Goal: Task Accomplishment & Management: Complete application form

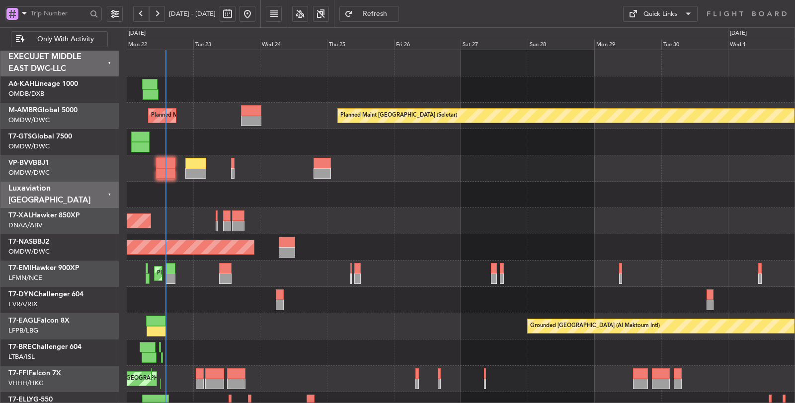
click at [26, 14] on span at bounding box center [24, 13] width 12 height 12
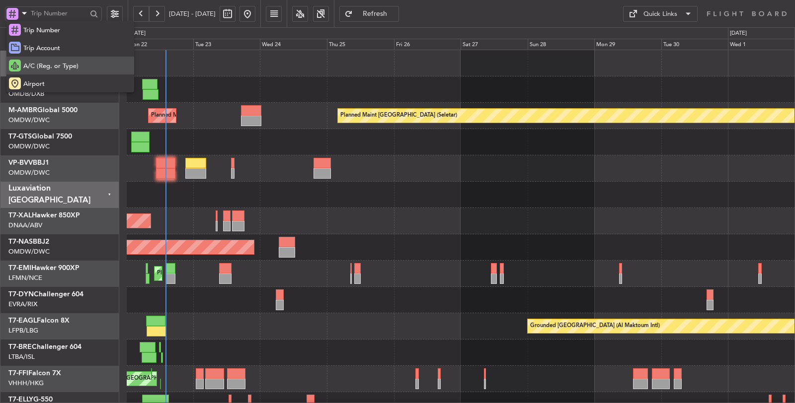
click at [41, 65] on span "A/C (Reg. or Type)" at bounding box center [50, 67] width 55 height 10
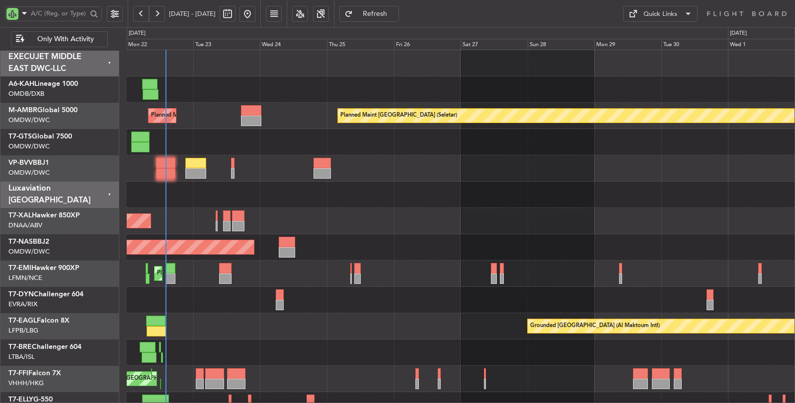
click at [46, 36] on span "Only With Activity" at bounding box center [65, 39] width 78 height 7
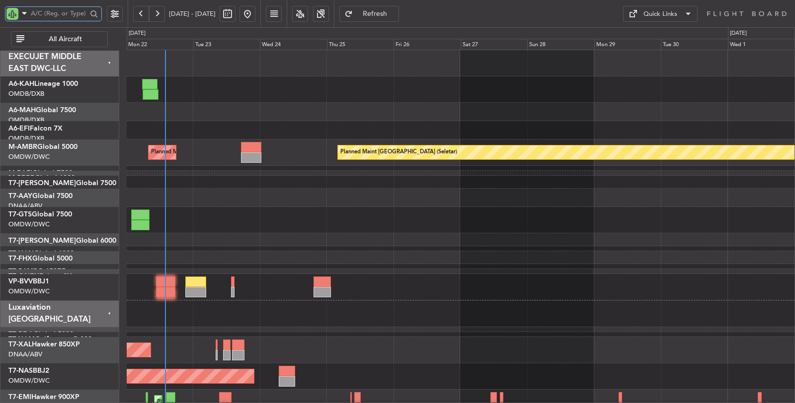
click at [50, 14] on input "text" at bounding box center [59, 13] width 56 height 15
click at [235, 11] on button at bounding box center [227, 14] width 16 height 16
select select "9"
select select "2025"
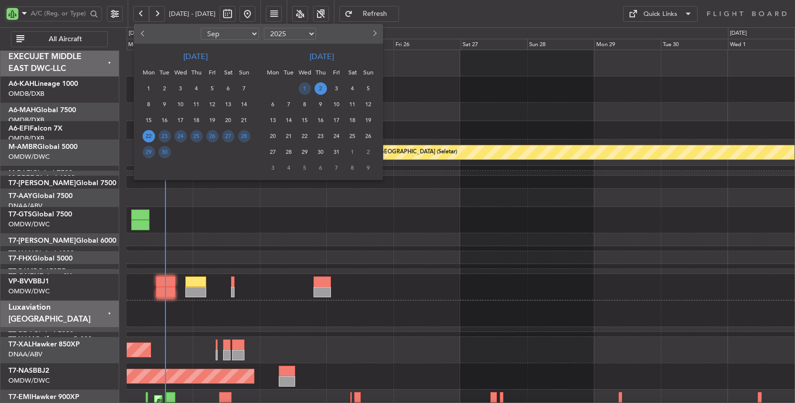
click at [238, 36] on select "Jan Feb Mar Apr May Jun [DATE] Aug Sep Oct Nov Dec" at bounding box center [230, 34] width 58 height 12
select select "1"
click at [201, 28] on select "Jan Feb Mar Apr May Jun [DATE] Aug Sep Oct Nov Dec" at bounding box center [230, 34] width 58 height 12
click at [184, 86] on span "1" at bounding box center [180, 88] width 12 height 12
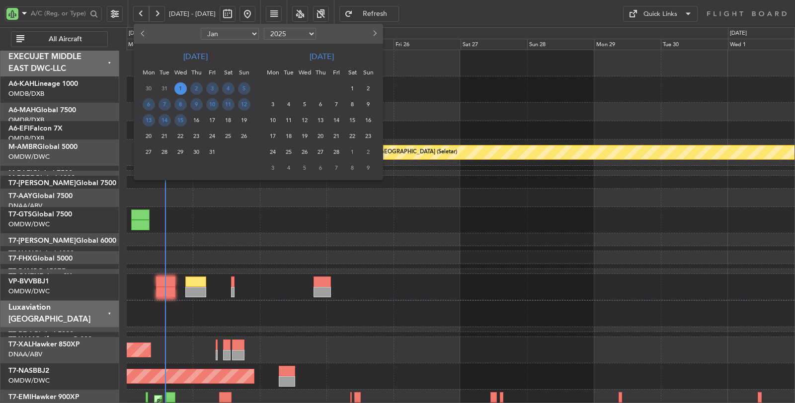
click at [180, 118] on span "15" at bounding box center [180, 120] width 12 height 12
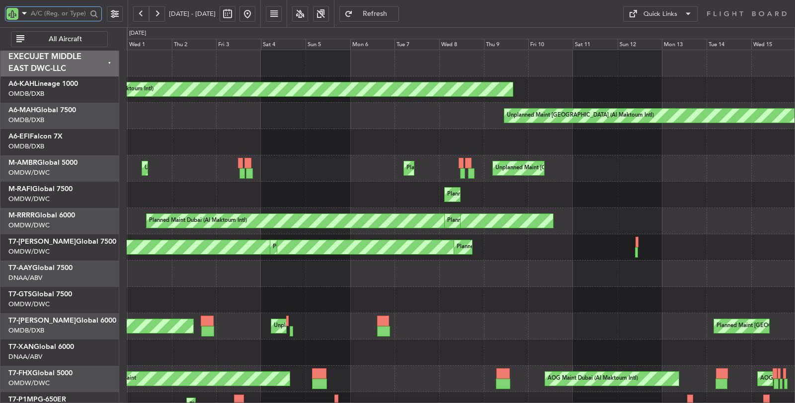
click at [62, 14] on input "text" at bounding box center [59, 13] width 56 height 15
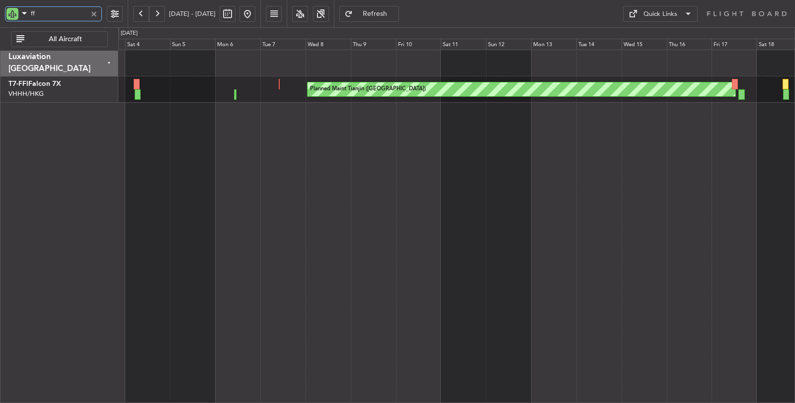
click at [287, 178] on div "Planned Maint Tianjin ([GEOGRAPHIC_DATA]) Planned Maint [GEOGRAPHIC_DATA] ([GEO…" at bounding box center [456, 227] width 677 height 354
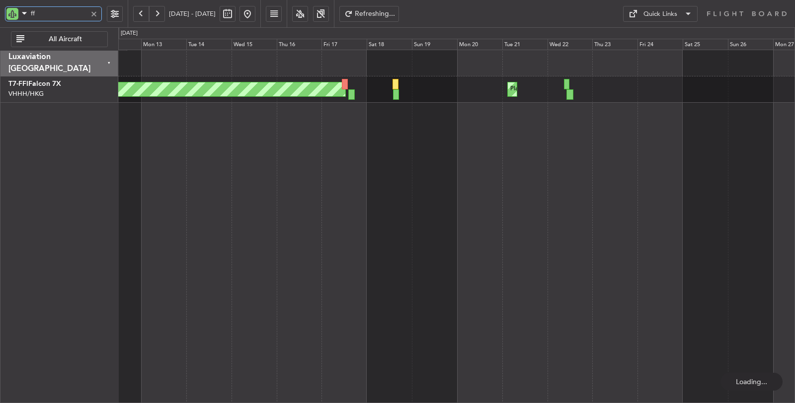
click at [363, 138] on div "Planned Maint Tianjin ([GEOGRAPHIC_DATA]) Planned Maint [GEOGRAPHIC_DATA] ([GEO…" at bounding box center [456, 227] width 677 height 354
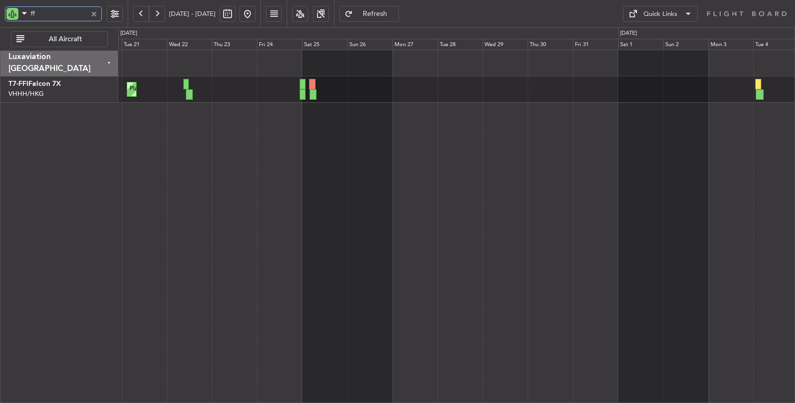
click at [303, 174] on div "Planned Maint [GEOGRAPHIC_DATA] ([GEOGRAPHIC_DATA]) Planned Maint Tianjin ([GEO…" at bounding box center [456, 227] width 677 height 354
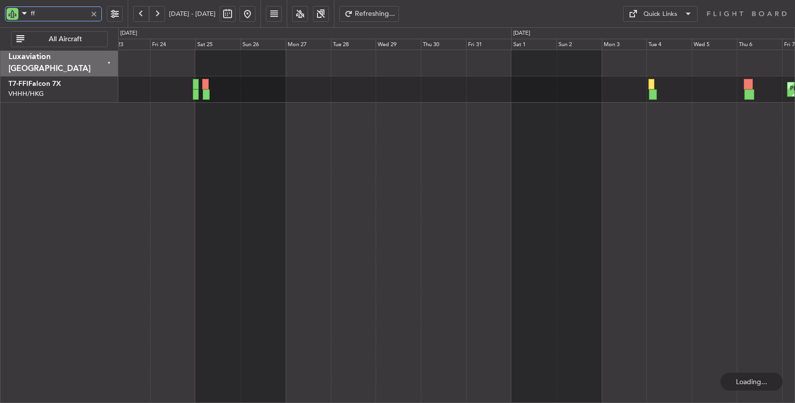
click at [577, 115] on div "Planned Maint [GEOGRAPHIC_DATA] ([GEOGRAPHIC_DATA] Intl) Planned Maint [GEOGRAP…" at bounding box center [456, 227] width 677 height 354
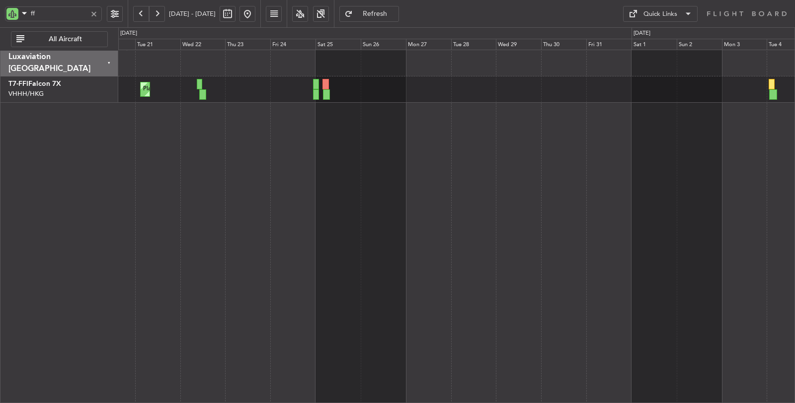
click at [137, 16] on button at bounding box center [141, 14] width 16 height 16
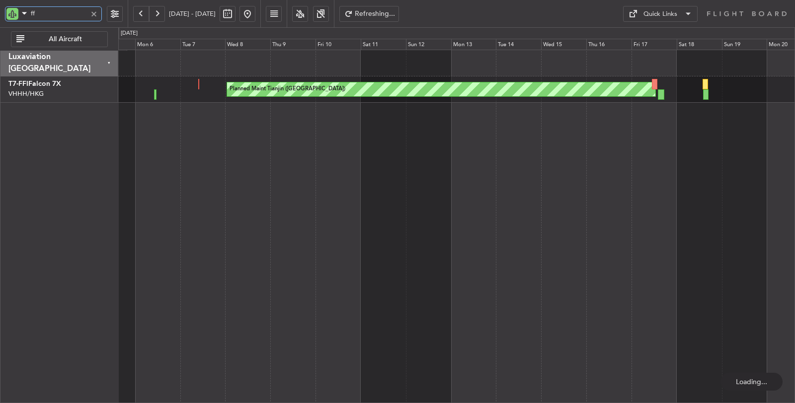
drag, startPoint x: 40, startPoint y: 14, endPoint x: 18, endPoint y: 14, distance: 21.4
click at [18, 14] on div "ff" at bounding box center [53, 13] width 97 height 15
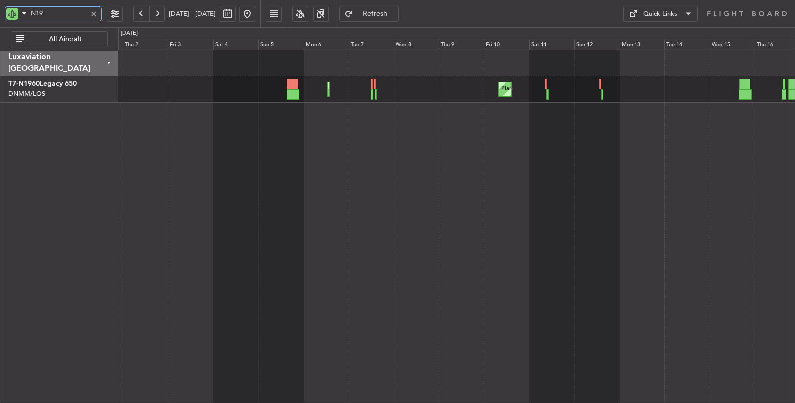
click at [370, 122] on div "Planned Maint Lagos ([PERSON_NAME]) Planned Maint [GEOGRAPHIC_DATA] ([PERSON_NA…" at bounding box center [456, 227] width 677 height 354
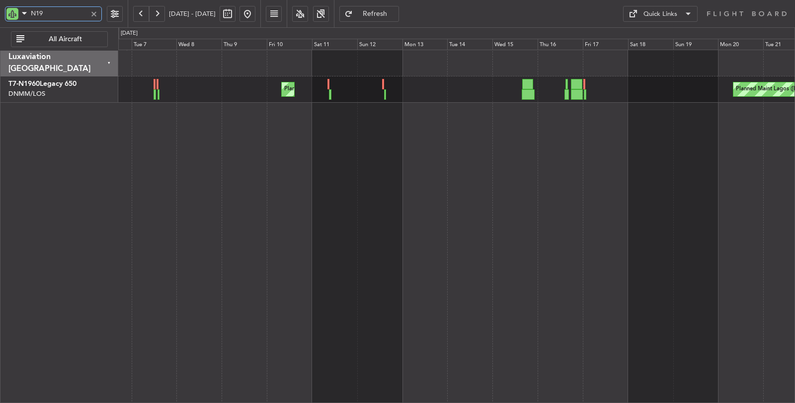
click at [386, 182] on div "Planned Maint Lagos ([PERSON_NAME]) Planned Maint [GEOGRAPHIC_DATA] ([PERSON_NA…" at bounding box center [456, 227] width 677 height 354
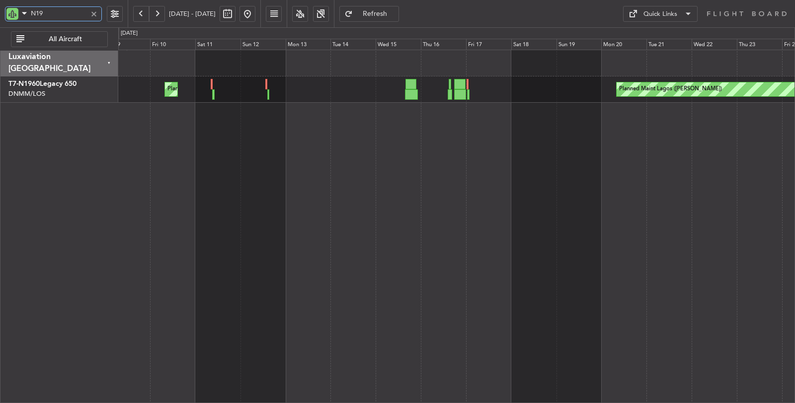
click at [217, 172] on div "Planned Maint Lagos ([PERSON_NAME]) Planned Maint [GEOGRAPHIC_DATA] ([PERSON_NA…" at bounding box center [456, 227] width 677 height 354
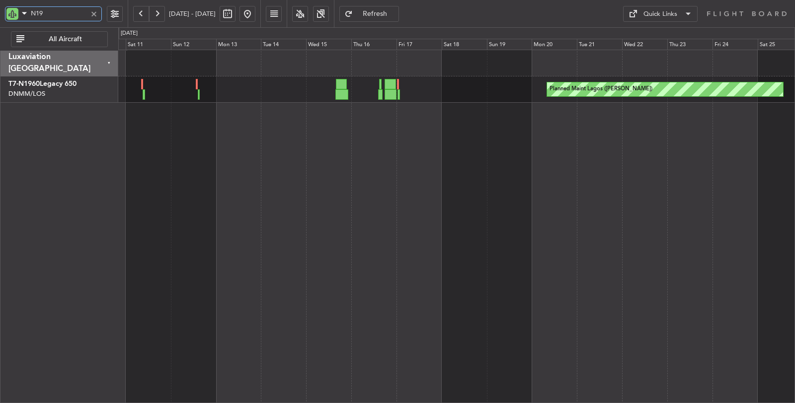
click at [325, 238] on div "Planned Maint Lagos ([PERSON_NAME]) Planned Maint [GEOGRAPHIC_DATA] ([PERSON_NA…" at bounding box center [456, 227] width 677 height 354
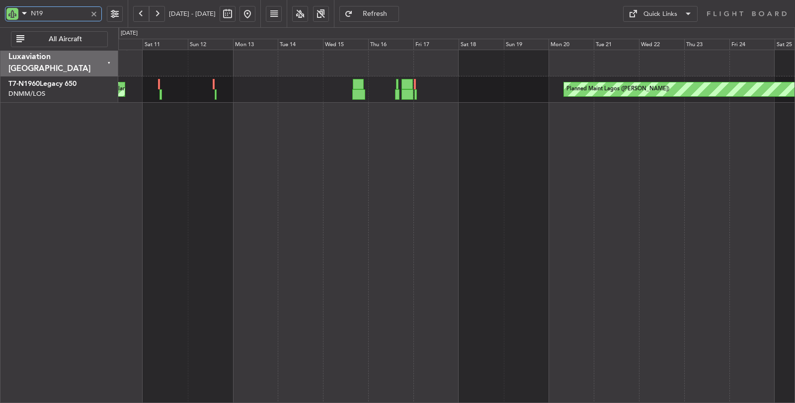
click at [246, 174] on div "Planned Maint Lagos ([PERSON_NAME]) Planned Maint [GEOGRAPHIC_DATA] ([PERSON_NA…" at bounding box center [456, 227] width 677 height 354
drag, startPoint x: 34, startPoint y: 16, endPoint x: 15, endPoint y: 20, distance: 19.4
click at [15, 20] on div "N19" at bounding box center [53, 13] width 97 height 15
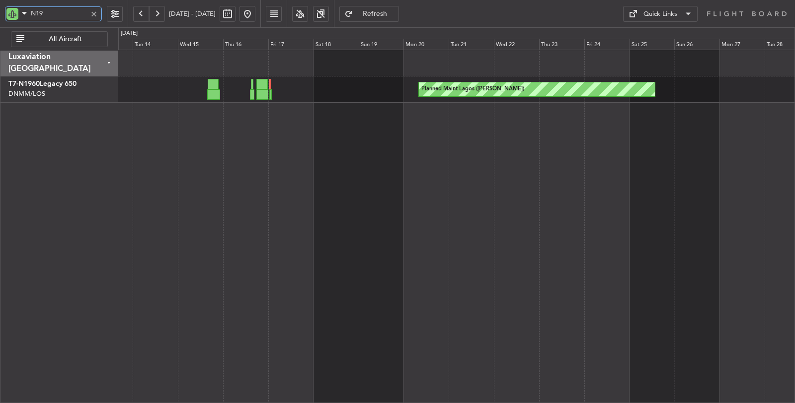
click at [346, 210] on div "Planned Maint Lagos ([PERSON_NAME]) Planned Maint [GEOGRAPHIC_DATA] ([PERSON_NA…" at bounding box center [456, 227] width 677 height 354
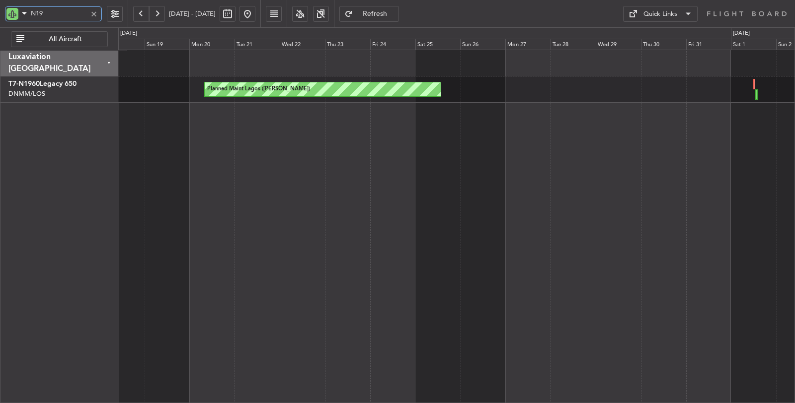
click at [379, 203] on div "Planned Maint Lagos ([PERSON_NAME])" at bounding box center [456, 227] width 677 height 354
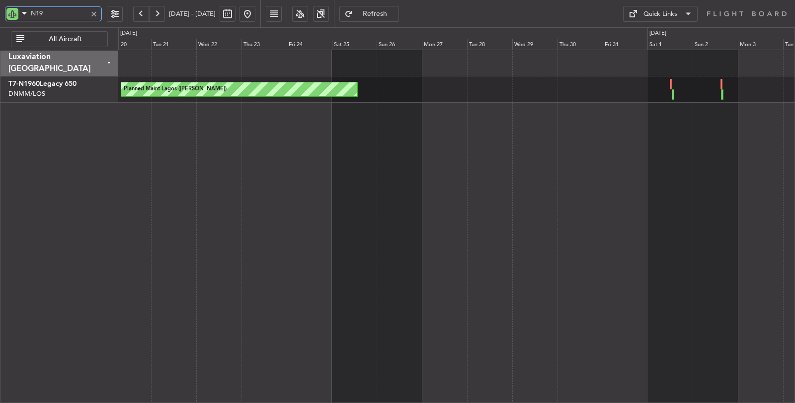
drag, startPoint x: 51, startPoint y: 13, endPoint x: 0, endPoint y: 17, distance: 51.3
click at [0, 17] on div "N19" at bounding box center [64, 13] width 128 height 27
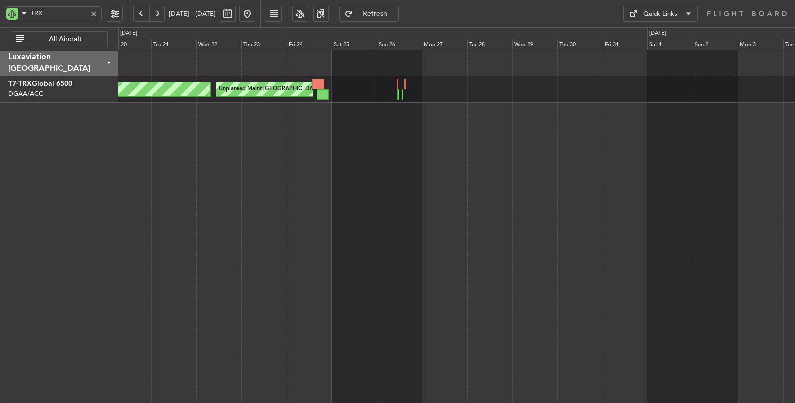
click at [140, 12] on button at bounding box center [141, 14] width 16 height 16
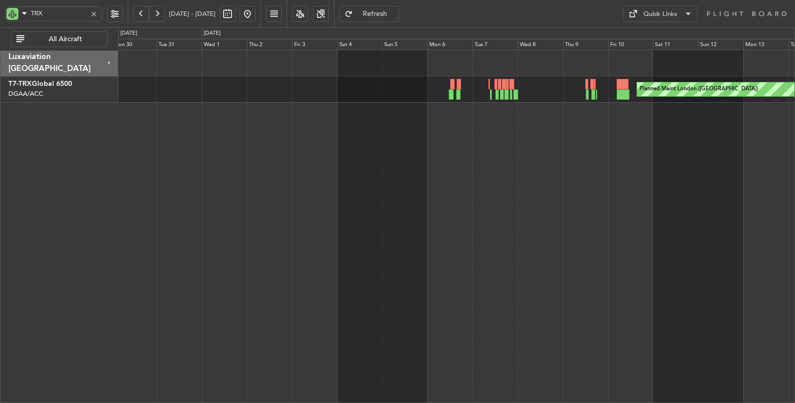
click at [395, 131] on div "Planned Maint London ([GEOGRAPHIC_DATA])" at bounding box center [456, 227] width 677 height 354
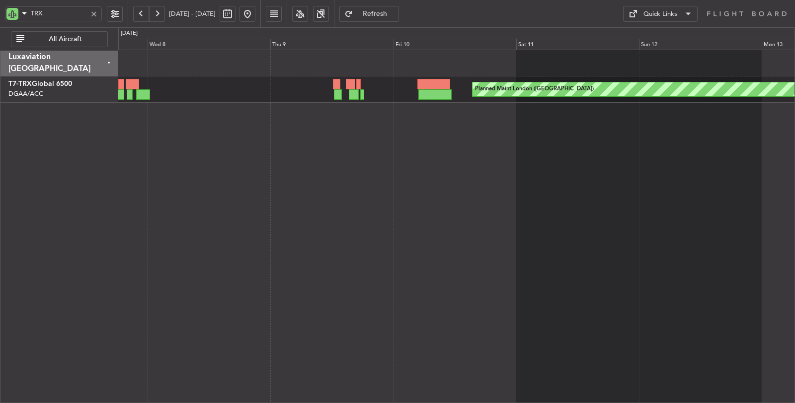
click at [300, 160] on div "Planned Maint London ([GEOGRAPHIC_DATA])" at bounding box center [456, 227] width 677 height 354
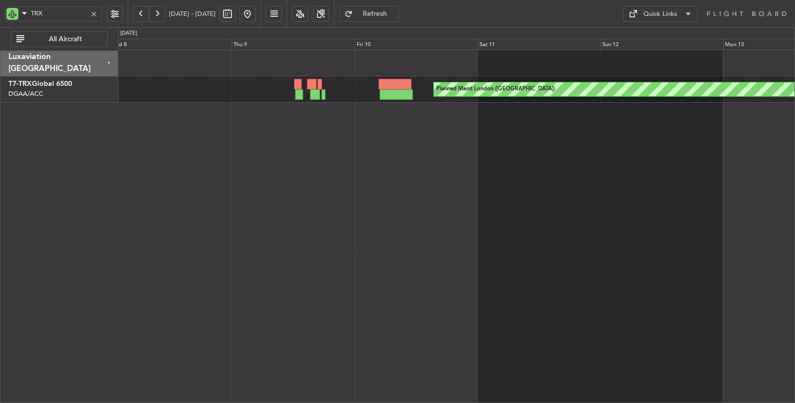
click at [160, 12] on button at bounding box center [157, 14] width 16 height 16
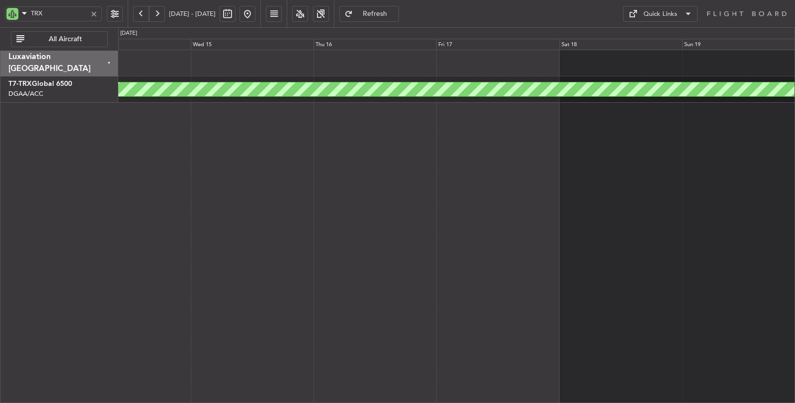
click at [118, 137] on div "Planned Maint London ([GEOGRAPHIC_DATA])" at bounding box center [456, 227] width 677 height 354
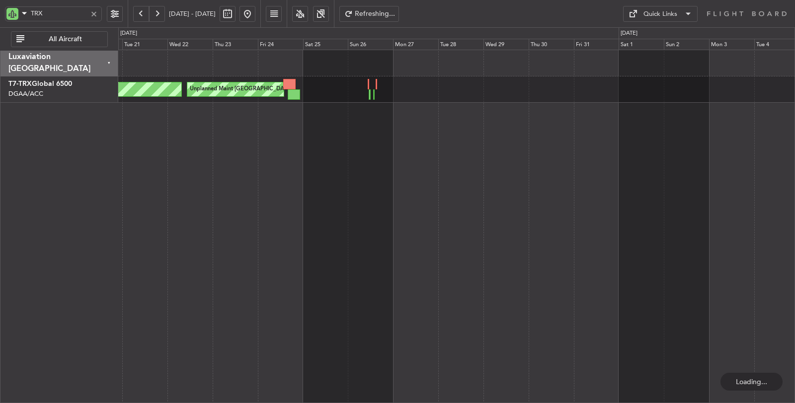
click at [291, 121] on div "Planned Maint London ([GEOGRAPHIC_DATA]) Unplanned Maint [GEOGRAPHIC_DATA] ([GE…" at bounding box center [456, 227] width 677 height 354
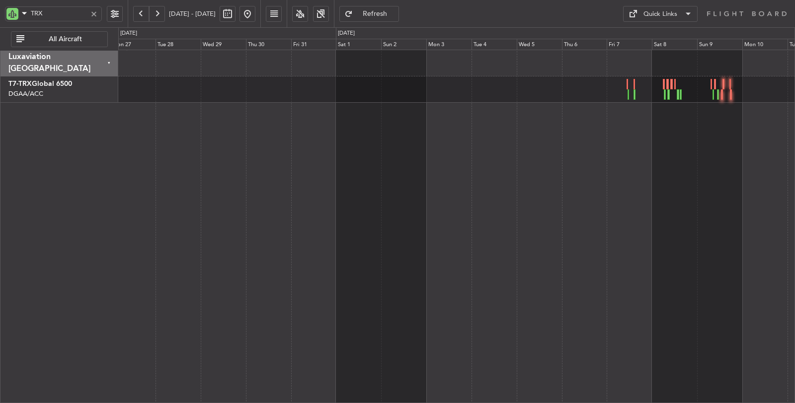
click at [263, 244] on div "Unplanned Maint [GEOGRAPHIC_DATA] ([GEOGRAPHIC_DATA])" at bounding box center [456, 227] width 677 height 354
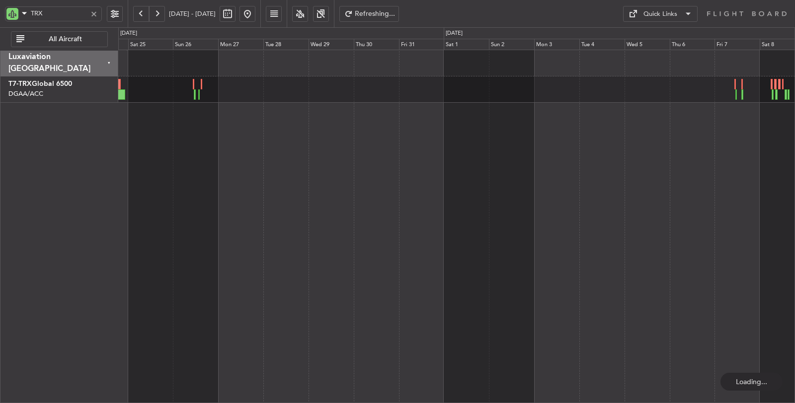
click at [552, 185] on div "Unplanned Maint [GEOGRAPHIC_DATA] ([GEOGRAPHIC_DATA]) Planned Maint [GEOGRAPHIC…" at bounding box center [456, 227] width 677 height 354
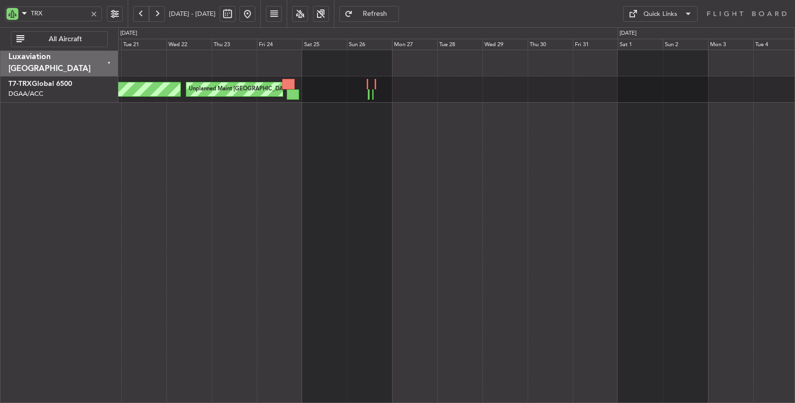
click at [137, 12] on button at bounding box center [141, 14] width 16 height 16
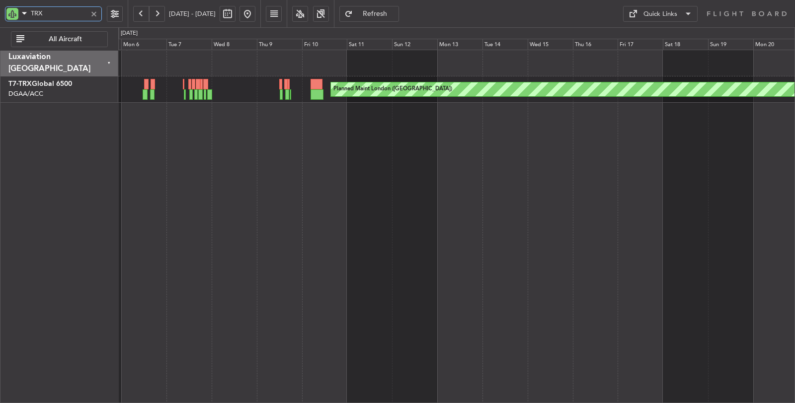
drag, startPoint x: 46, startPoint y: 13, endPoint x: 0, endPoint y: 17, distance: 45.9
click at [0, 17] on div "TRX" at bounding box center [64, 13] width 128 height 27
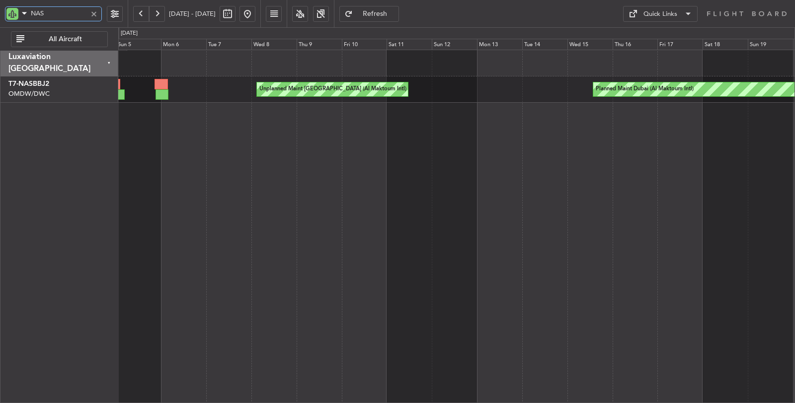
click at [241, 112] on div "Unplanned Maint [GEOGRAPHIC_DATA] (Al Maktoum Intl) Planned Maint [GEOGRAPHIC_D…" at bounding box center [456, 227] width 677 height 354
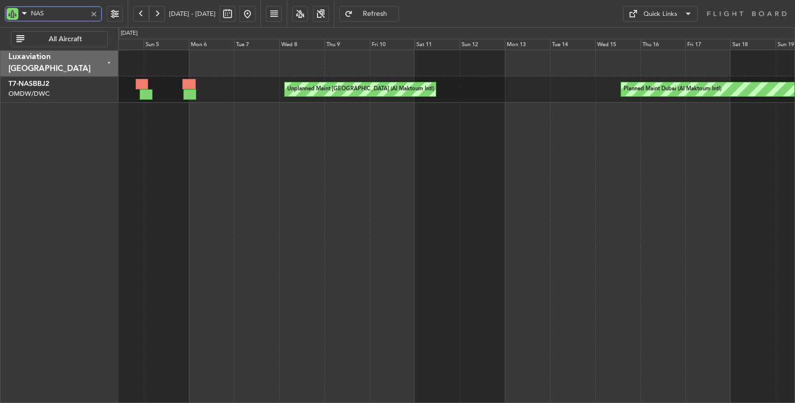
type input "NAS"
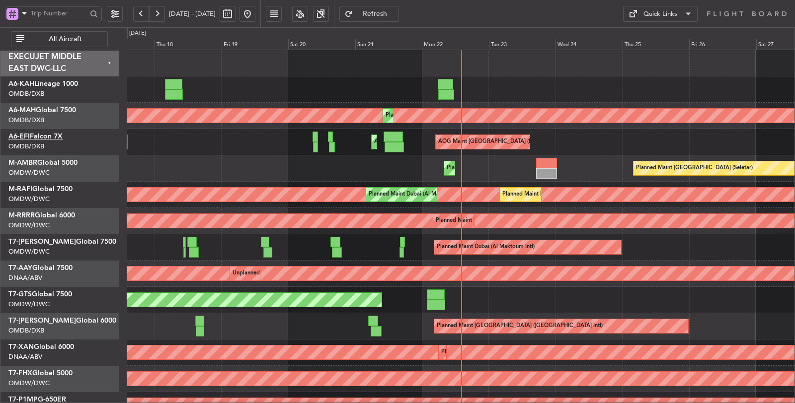
click at [58, 134] on link "A6-EFI Falcon 7X" at bounding box center [35, 136] width 54 height 7
click at [60, 138] on link "A6-EFI Falcon 7X" at bounding box center [35, 136] width 54 height 7
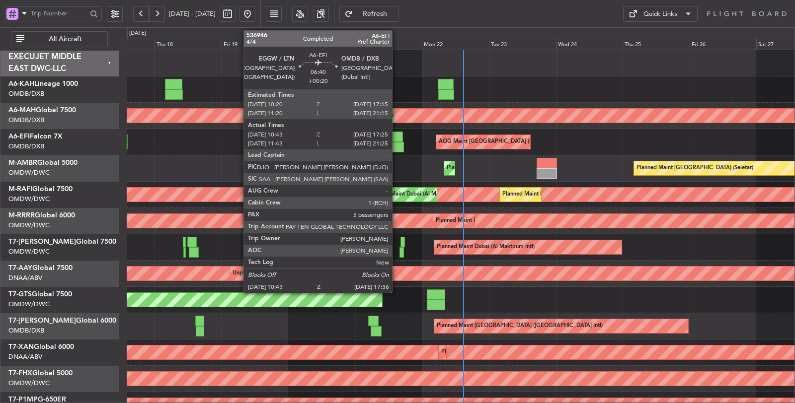
click at [396, 145] on div at bounding box center [393, 147] width 19 height 10
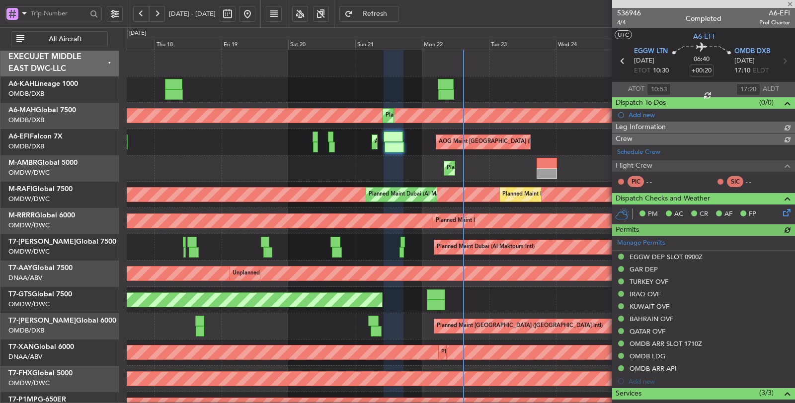
type input "Anita Mani (ANI)"
type input "7302"
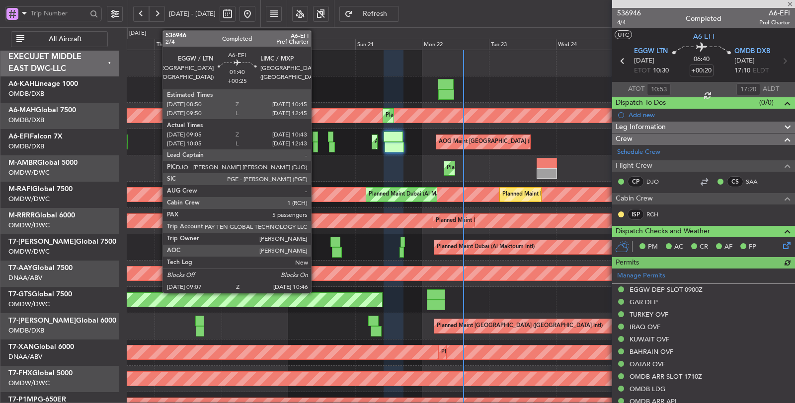
click at [316, 146] on div at bounding box center [315, 147] width 5 height 10
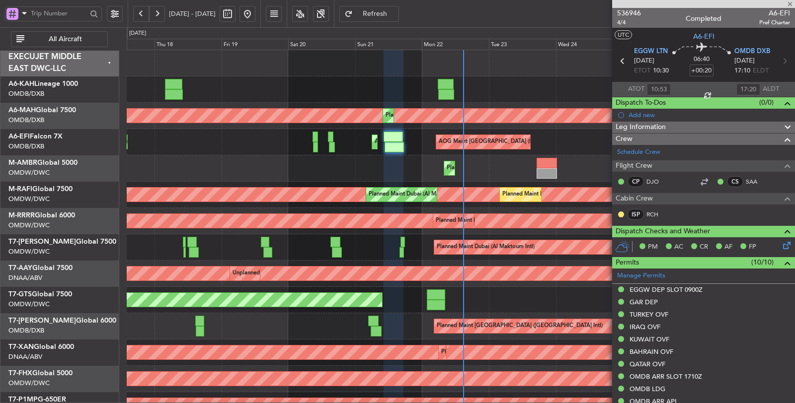
type input "+00:25"
type input "09:15"
type input "10:38"
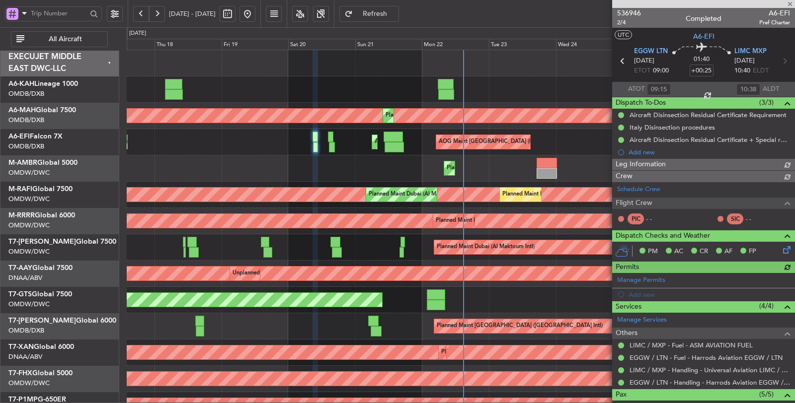
type input "Rohit Roy (ROY)"
type input "7328"
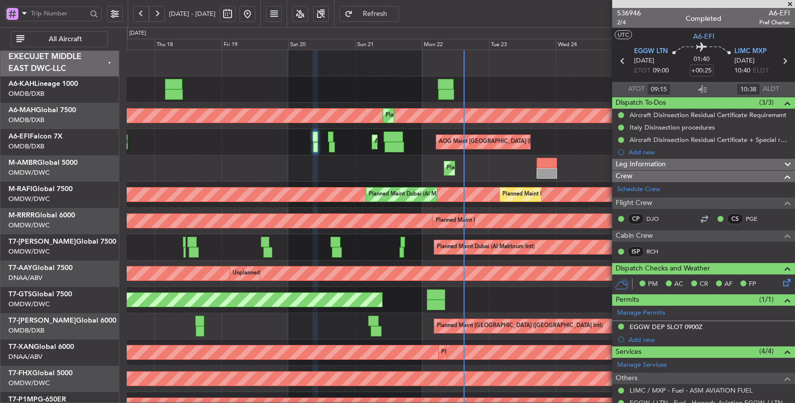
type input "Rohit Roy (ROY)"
type input "7328"
